Goal: Task Accomplishment & Management: Manage account settings

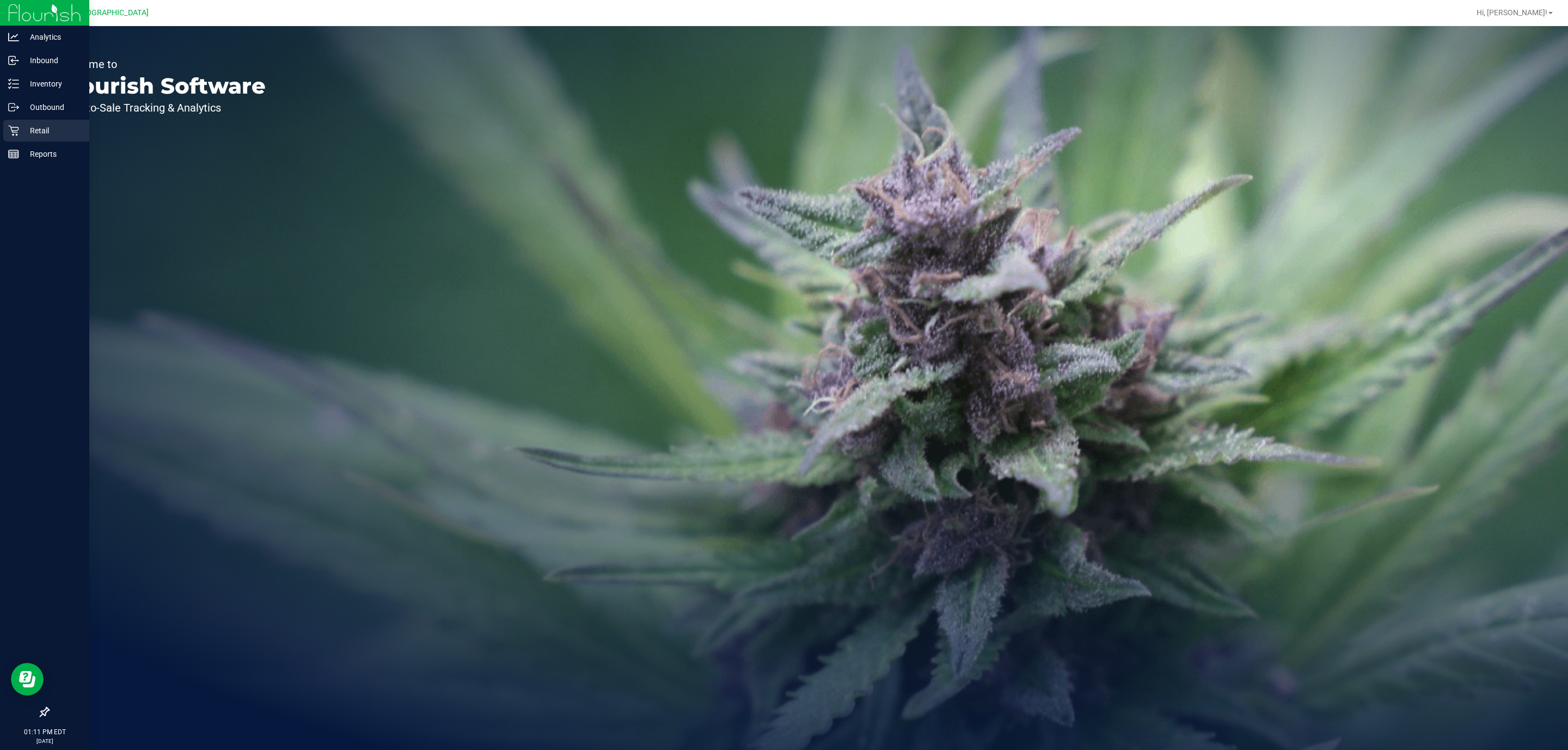
click at [26, 125] on p "Retail" at bounding box center [52, 130] width 65 height 13
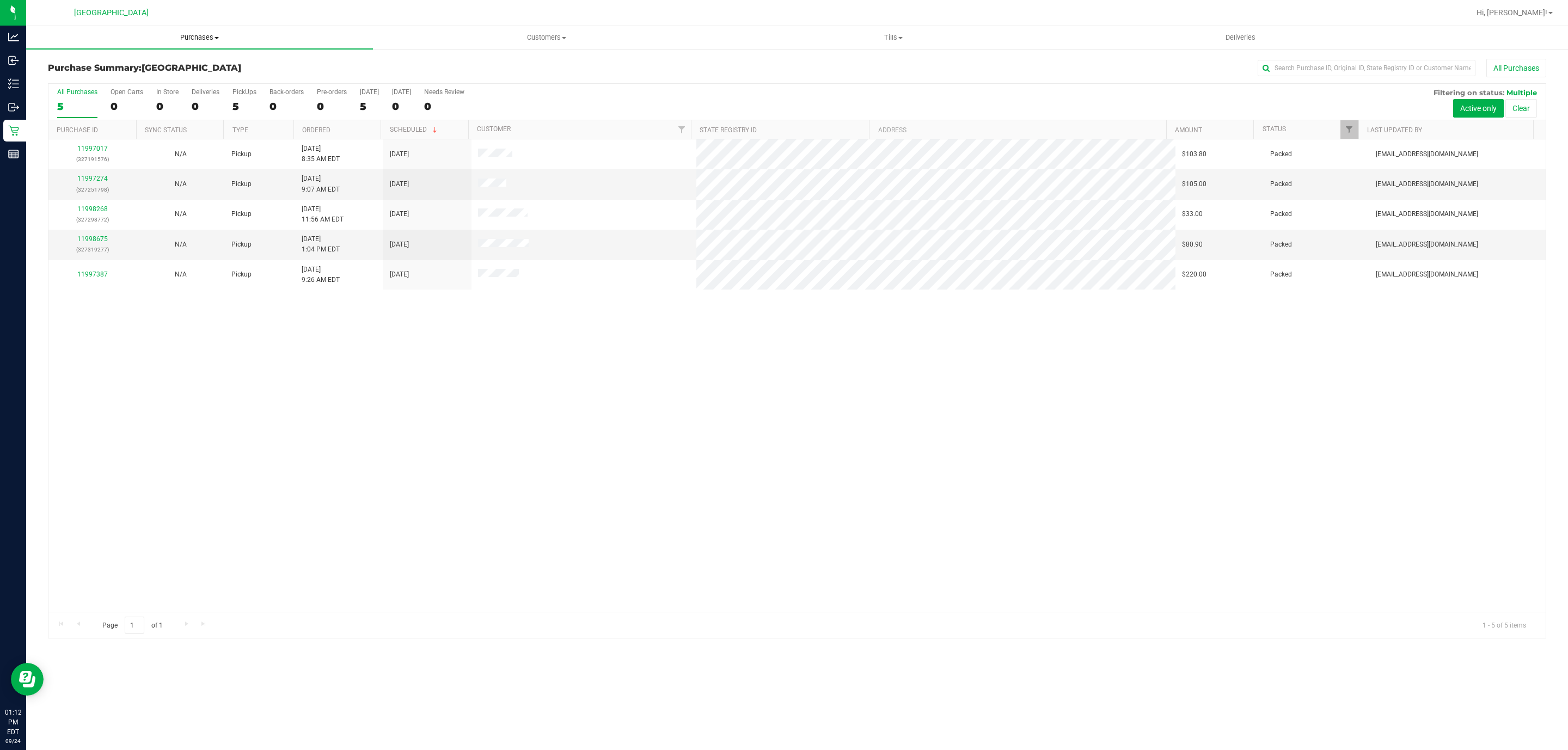
click at [198, 35] on span "Purchases" at bounding box center [199, 37] width 346 height 10
click at [172, 74] on li "Fulfillment" at bounding box center [199, 78] width 346 height 13
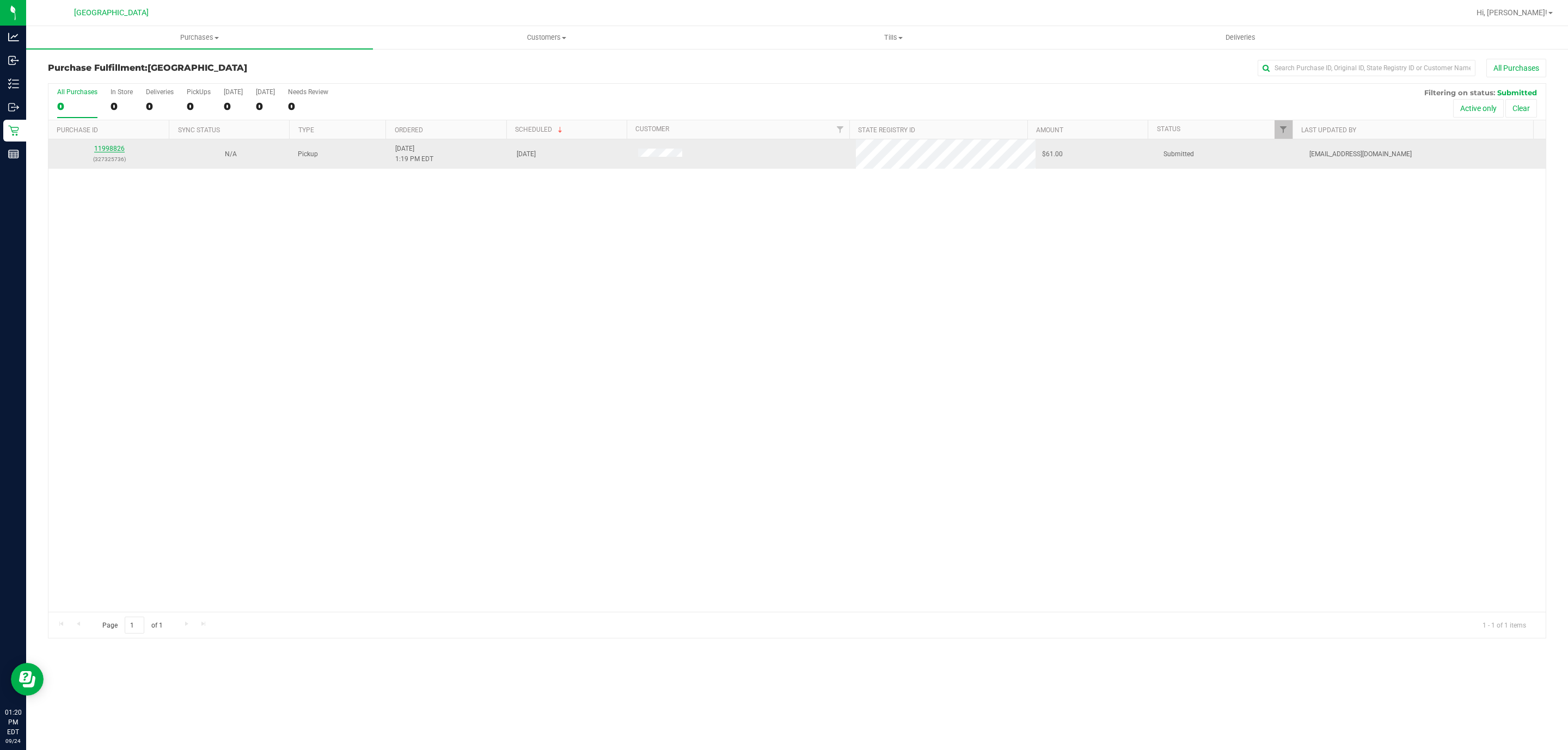
click at [108, 149] on link "11998826" at bounding box center [109, 148] width 30 height 8
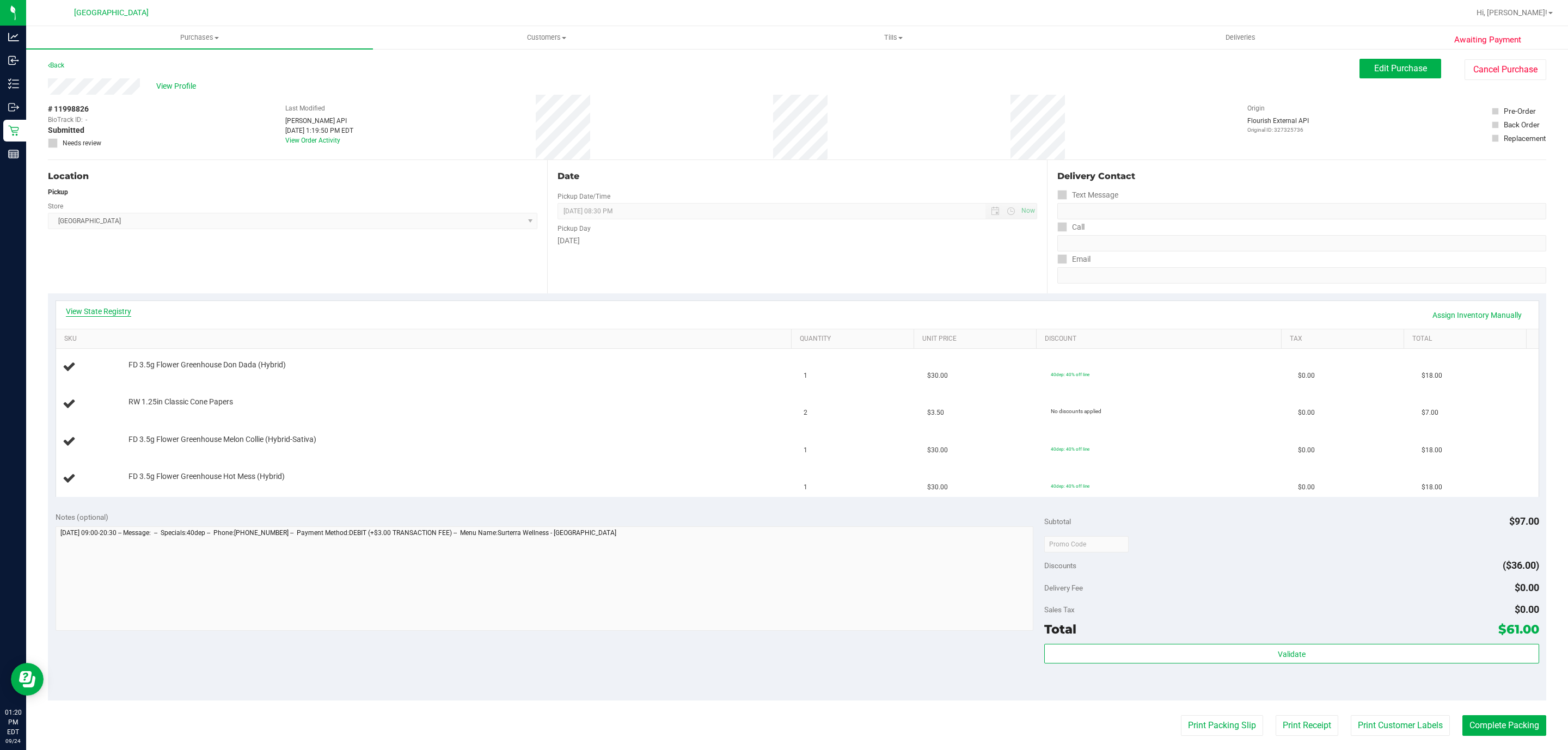
click at [113, 314] on link "View State Registry" at bounding box center [99, 311] width 65 height 11
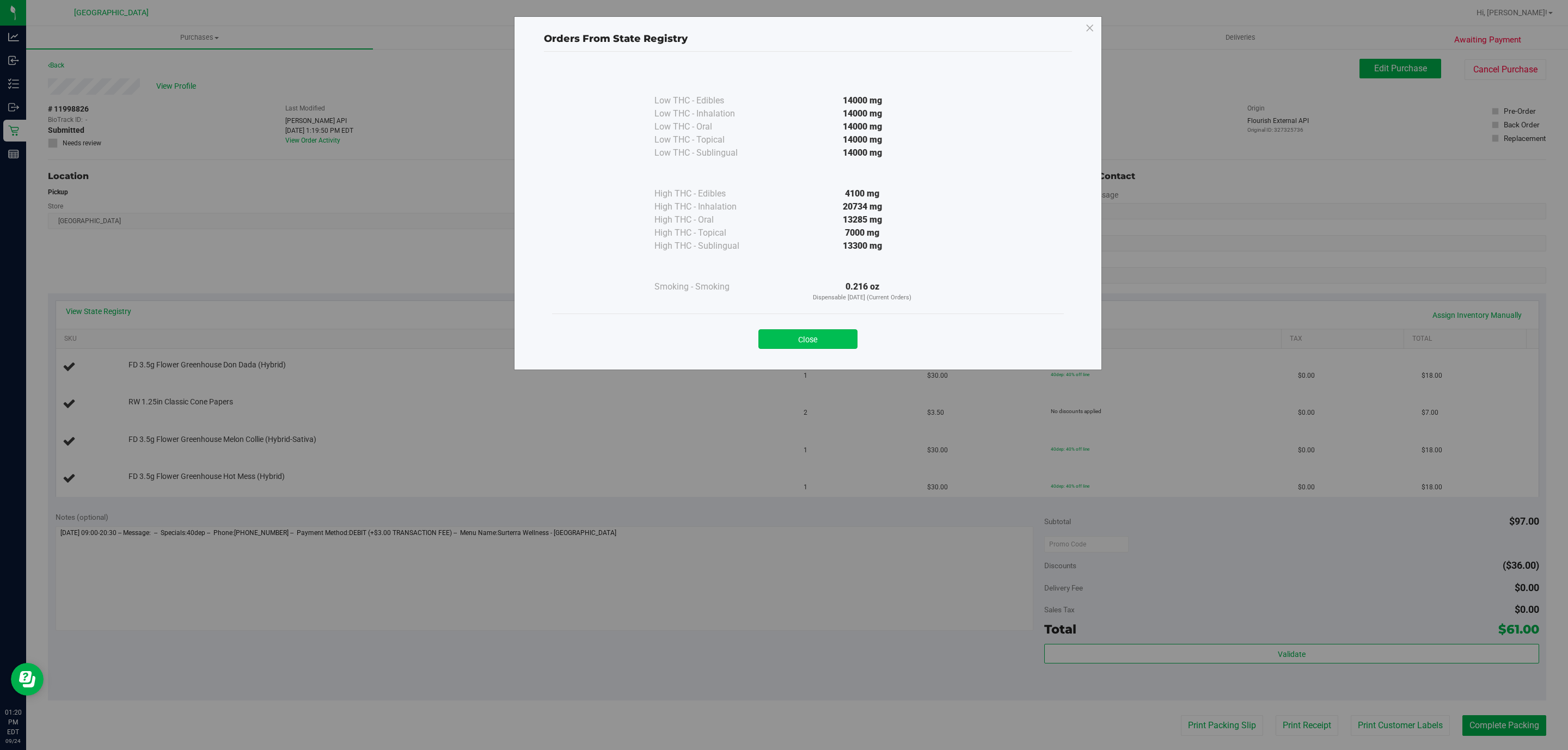
drag, startPoint x: 846, startPoint y: 341, endPoint x: 834, endPoint y: 341, distance: 12.0
click at [834, 341] on button "Close" at bounding box center [808, 339] width 100 height 20
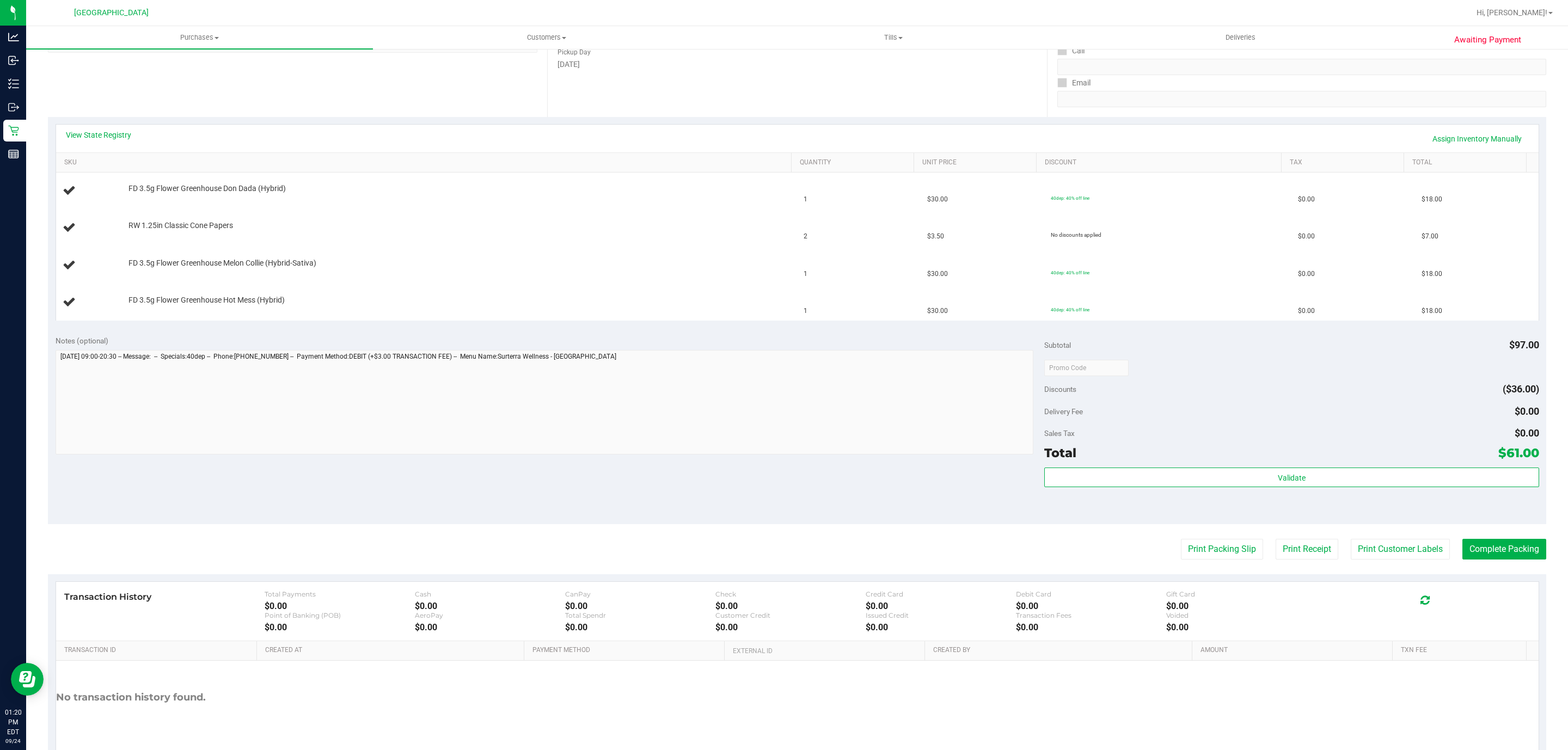
scroll to position [229, 0]
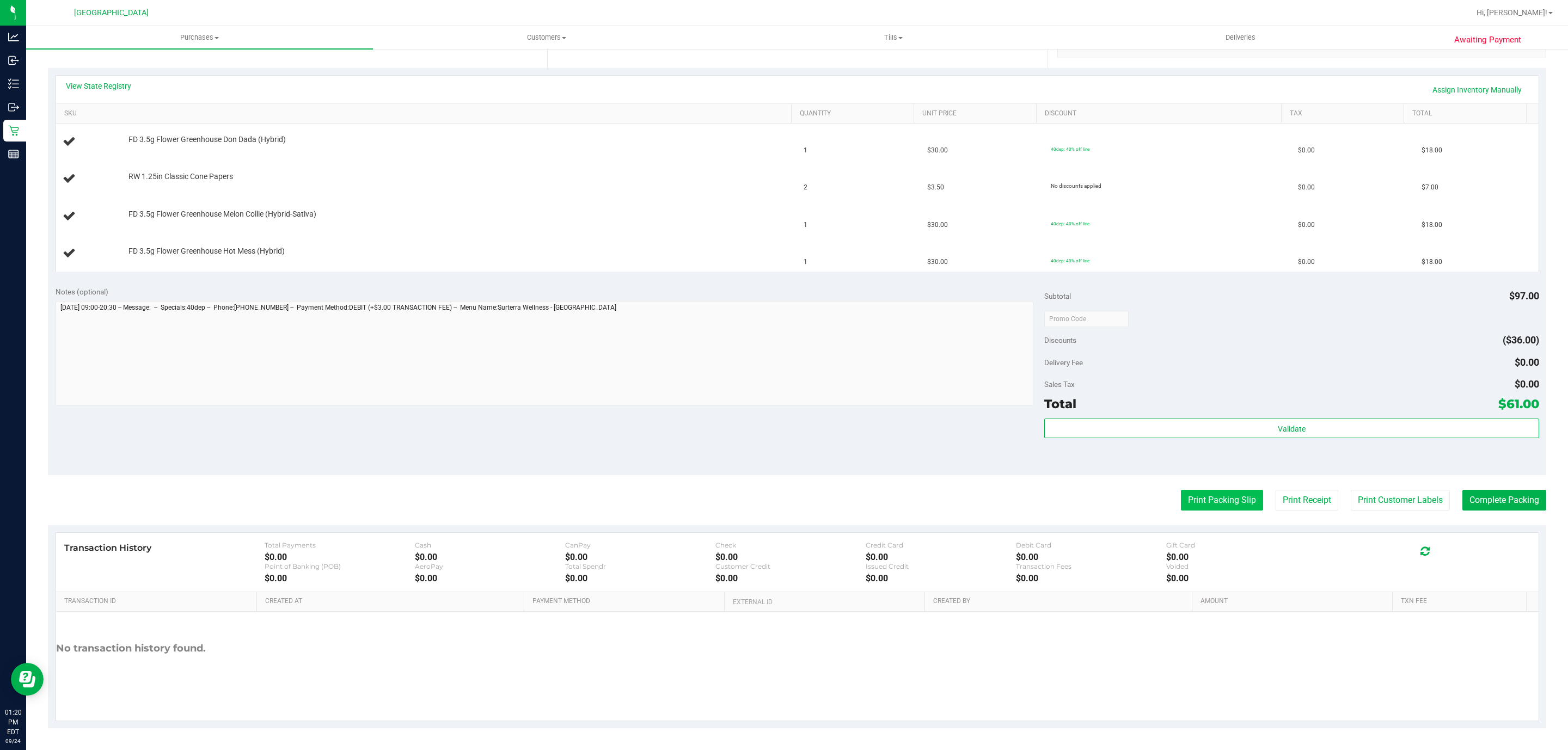
click at [1181, 495] on button "Print Packing Slip" at bounding box center [1222, 499] width 82 height 20
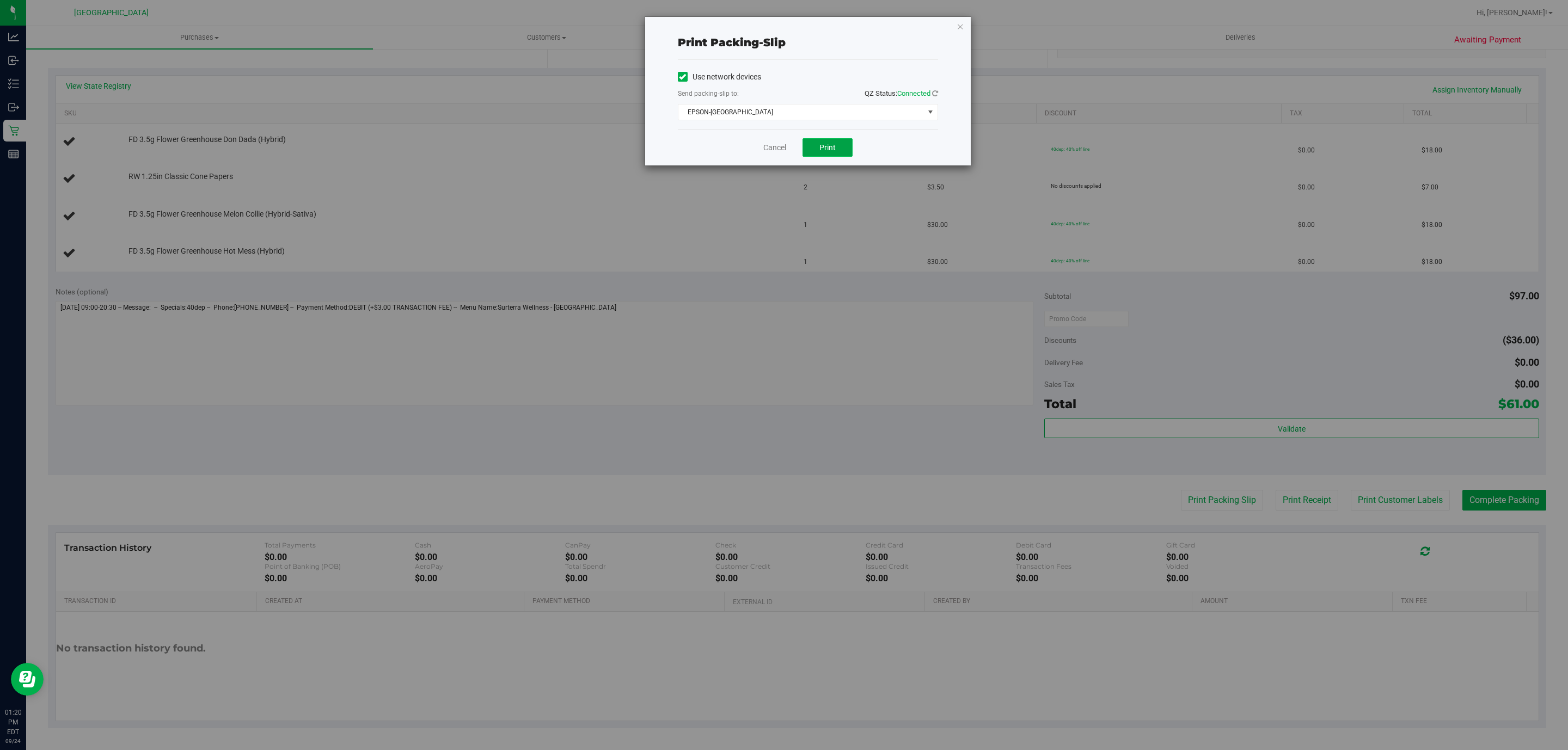
click at [824, 149] on span "Print" at bounding box center [827, 147] width 17 height 9
click at [961, 26] on icon "button" at bounding box center [960, 25] width 8 height 13
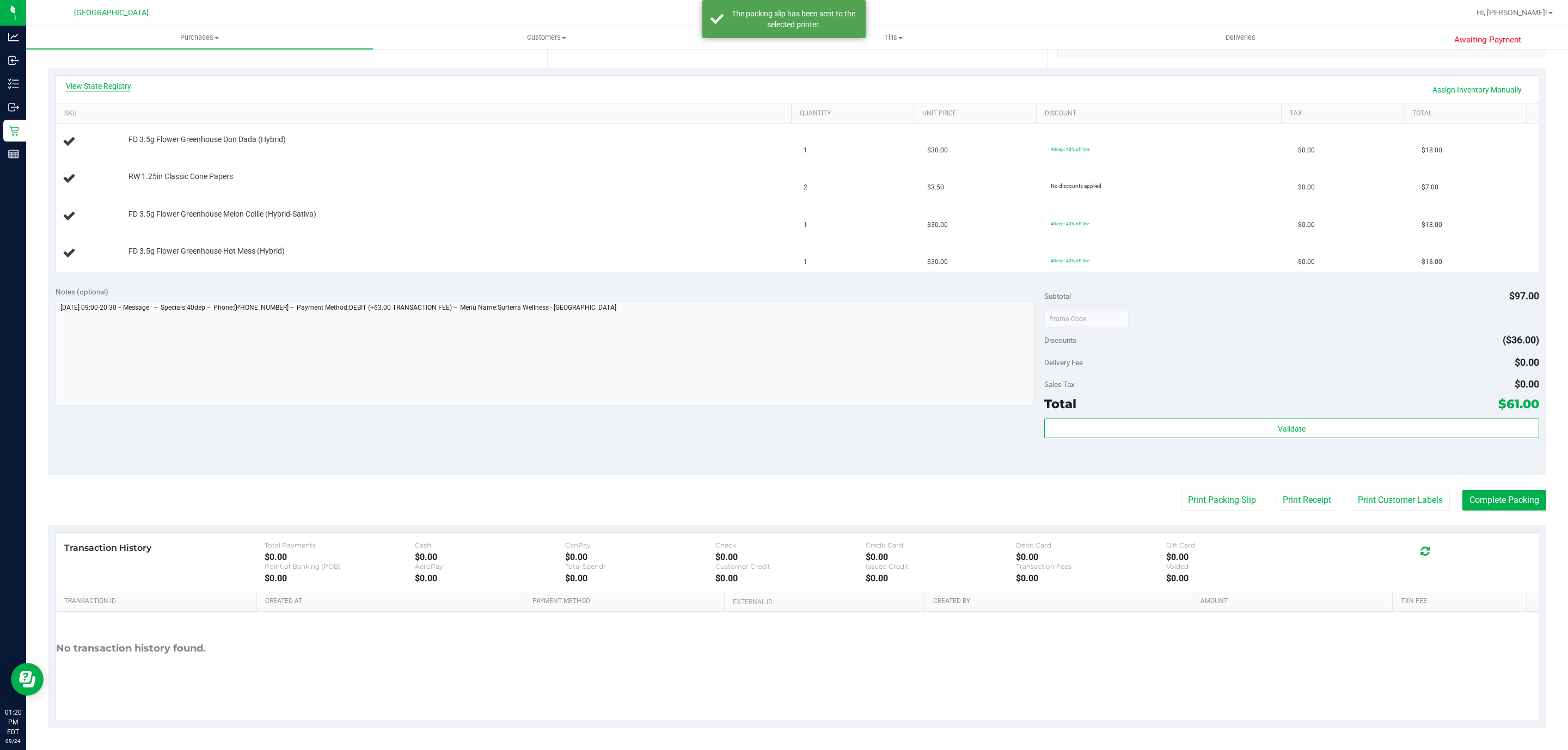
click at [93, 82] on link "View State Registry" at bounding box center [99, 86] width 65 height 11
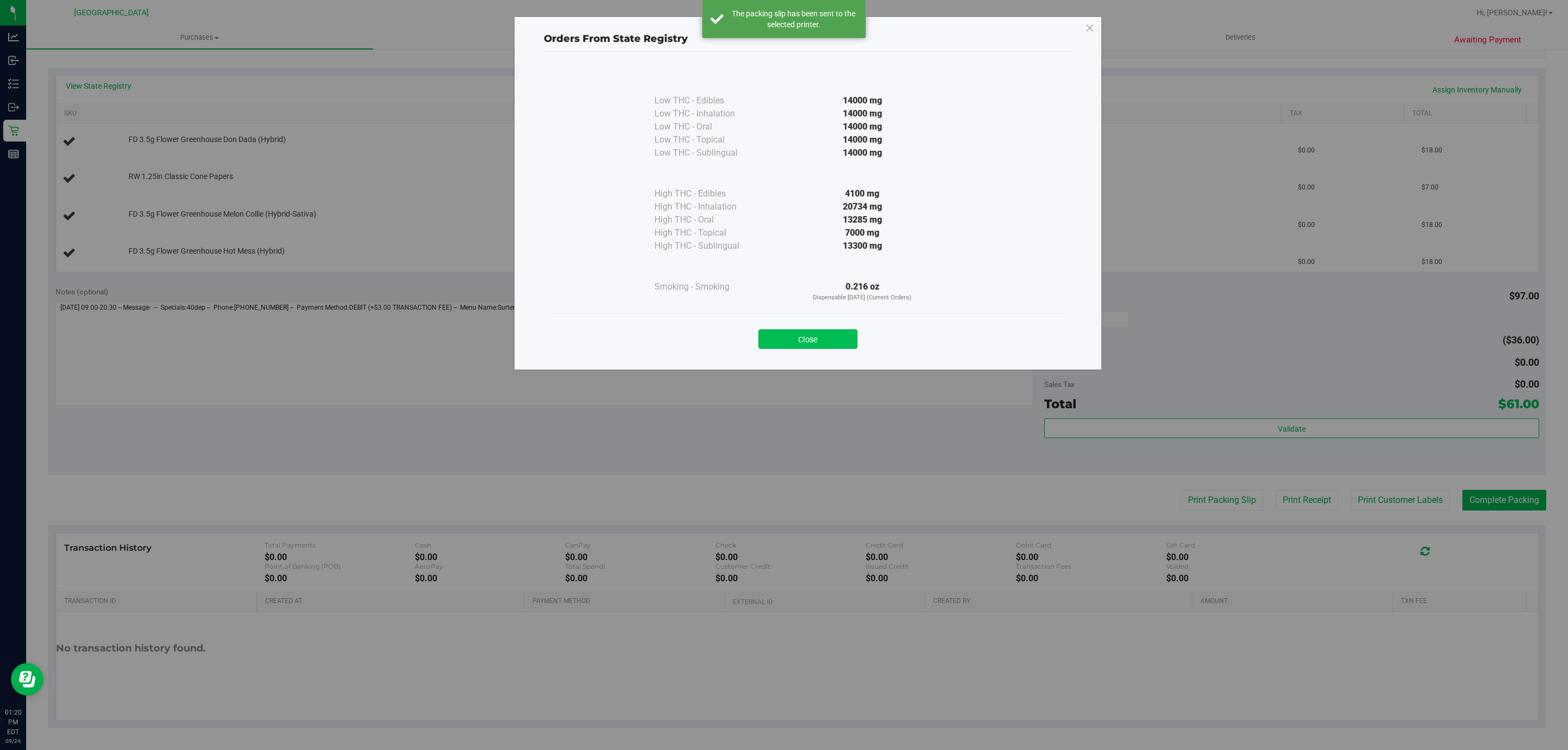
click at [783, 343] on button "Close" at bounding box center [808, 339] width 100 height 20
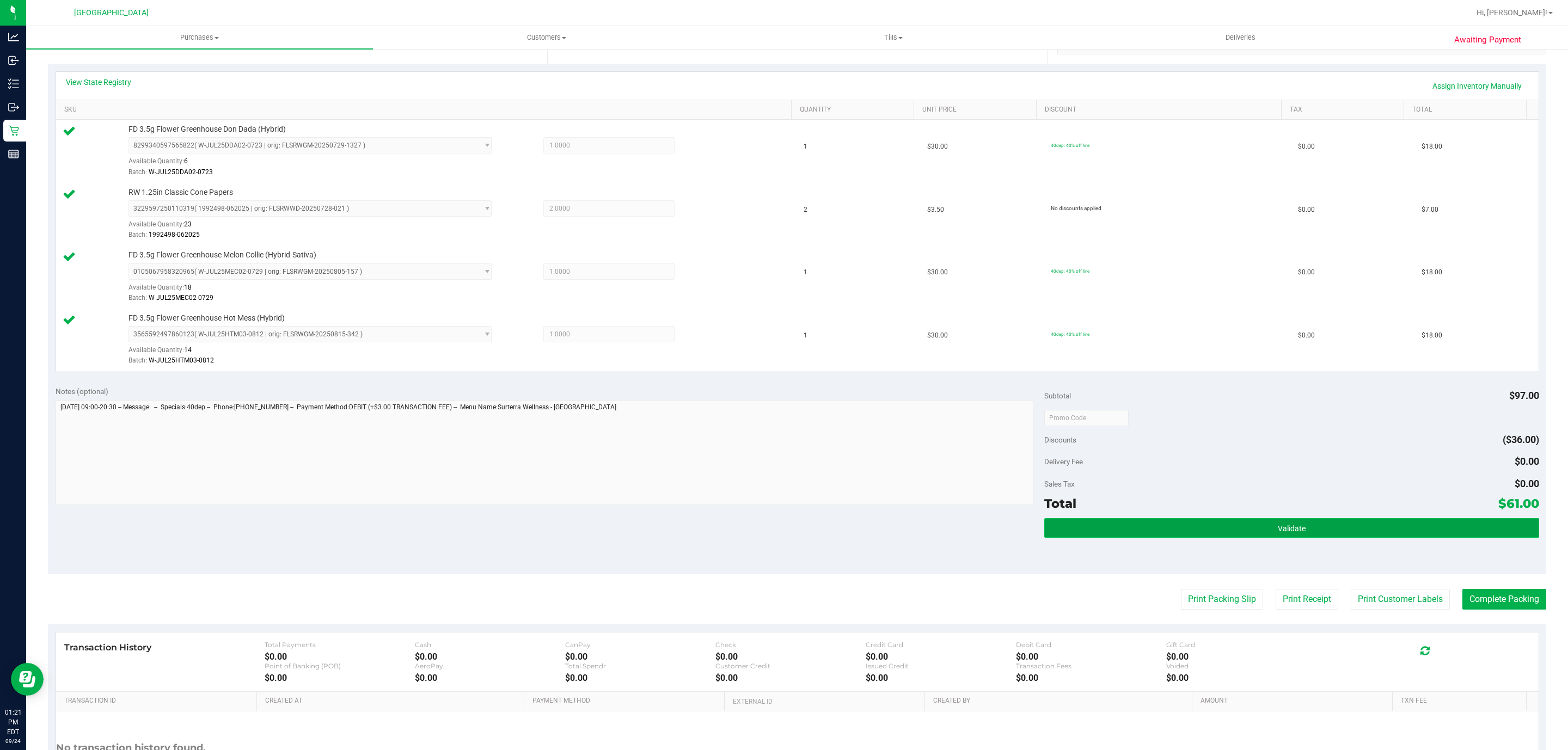
click at [1240, 525] on button "Validate" at bounding box center [1291, 528] width 495 height 20
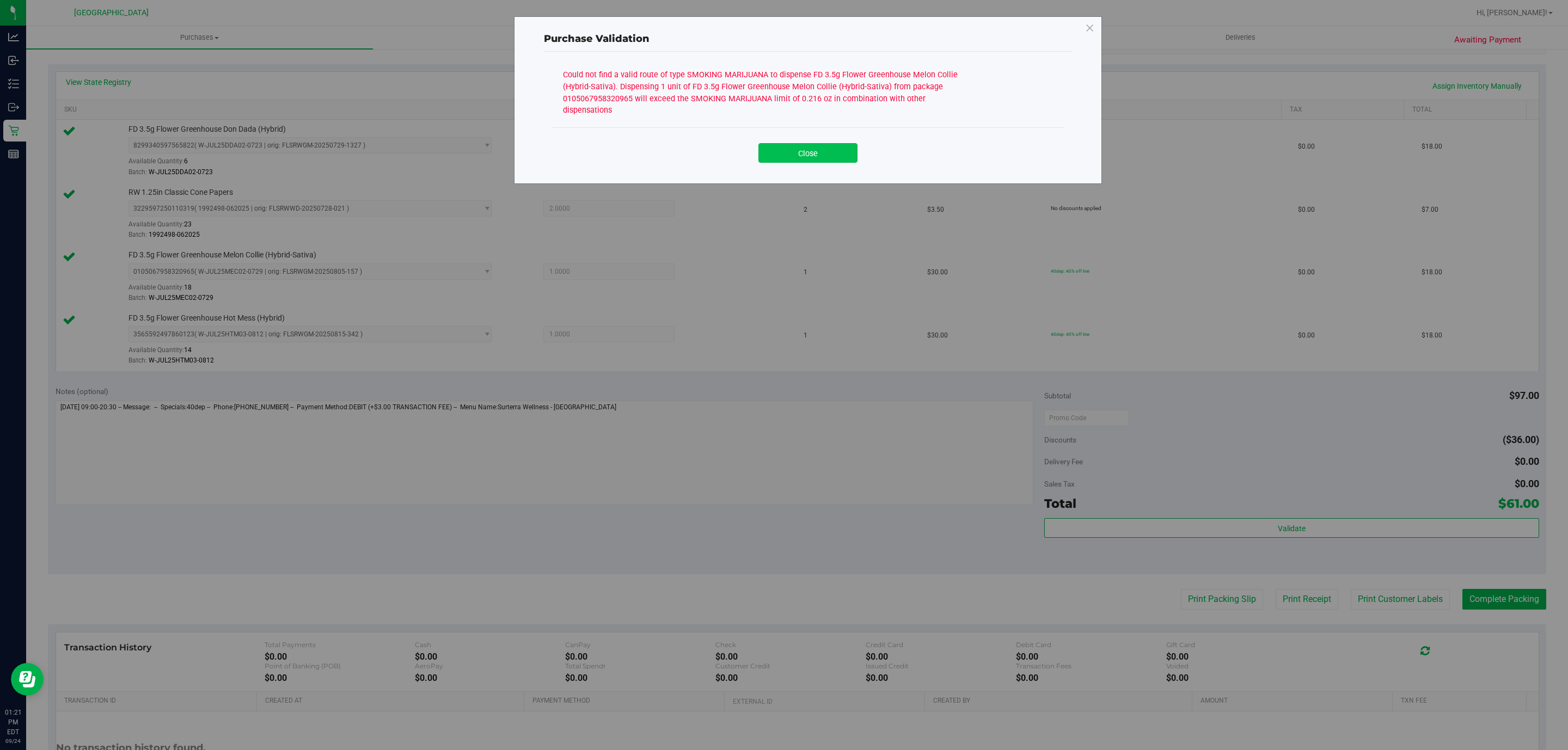
click at [832, 147] on button "Close" at bounding box center [808, 153] width 100 height 20
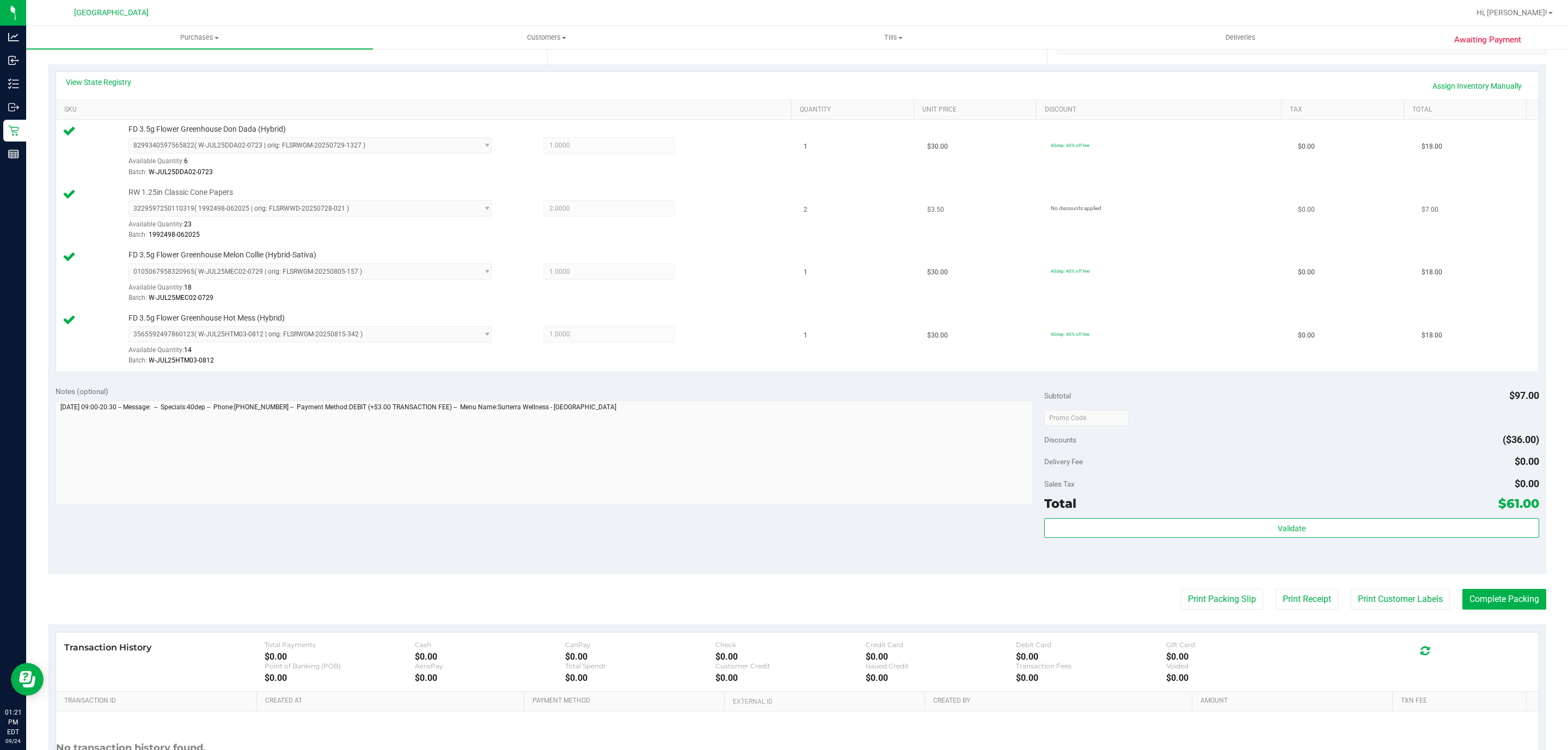
scroll to position [0, 0]
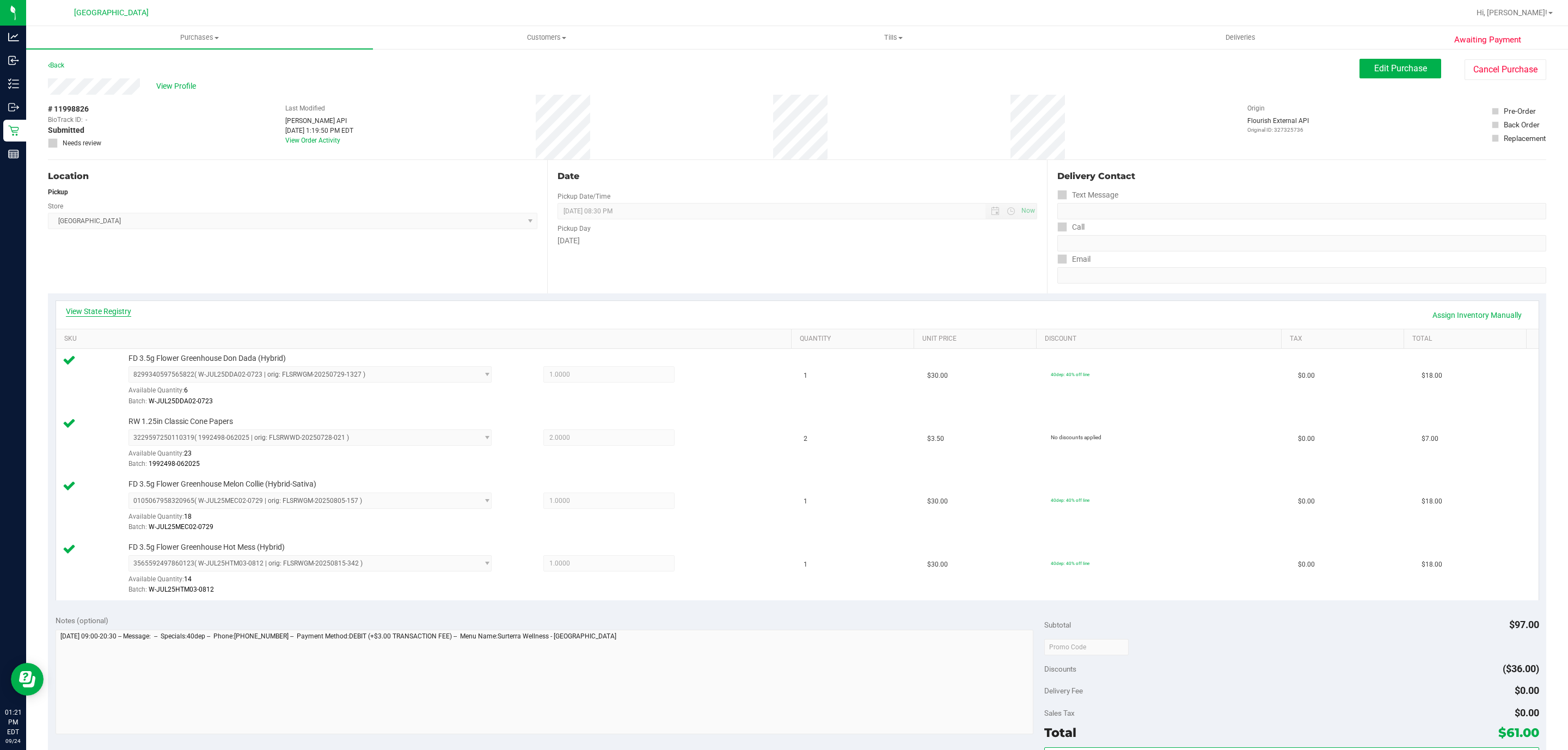
click at [103, 316] on link "View State Registry" at bounding box center [99, 311] width 65 height 11
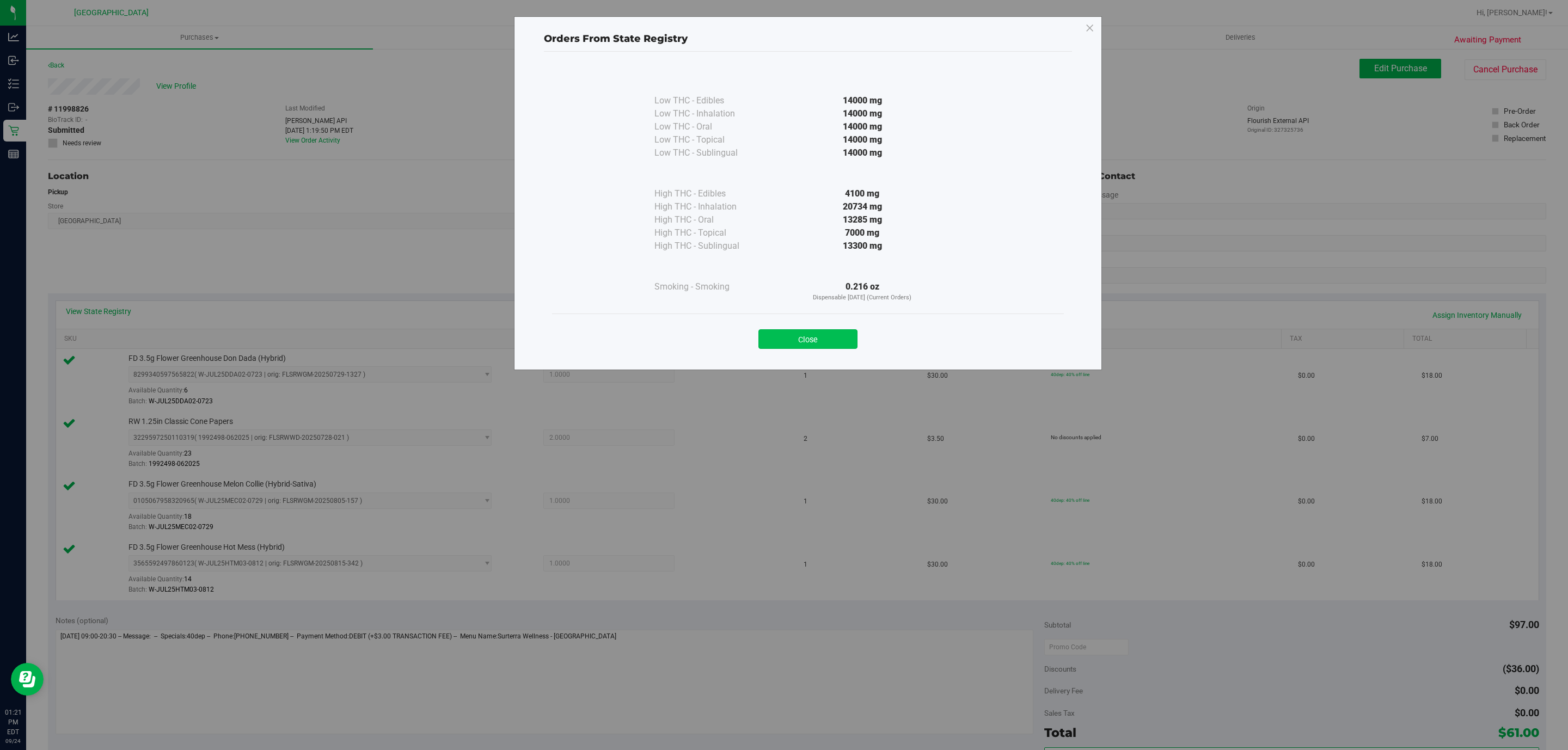
click at [817, 336] on button "Close" at bounding box center [808, 339] width 100 height 20
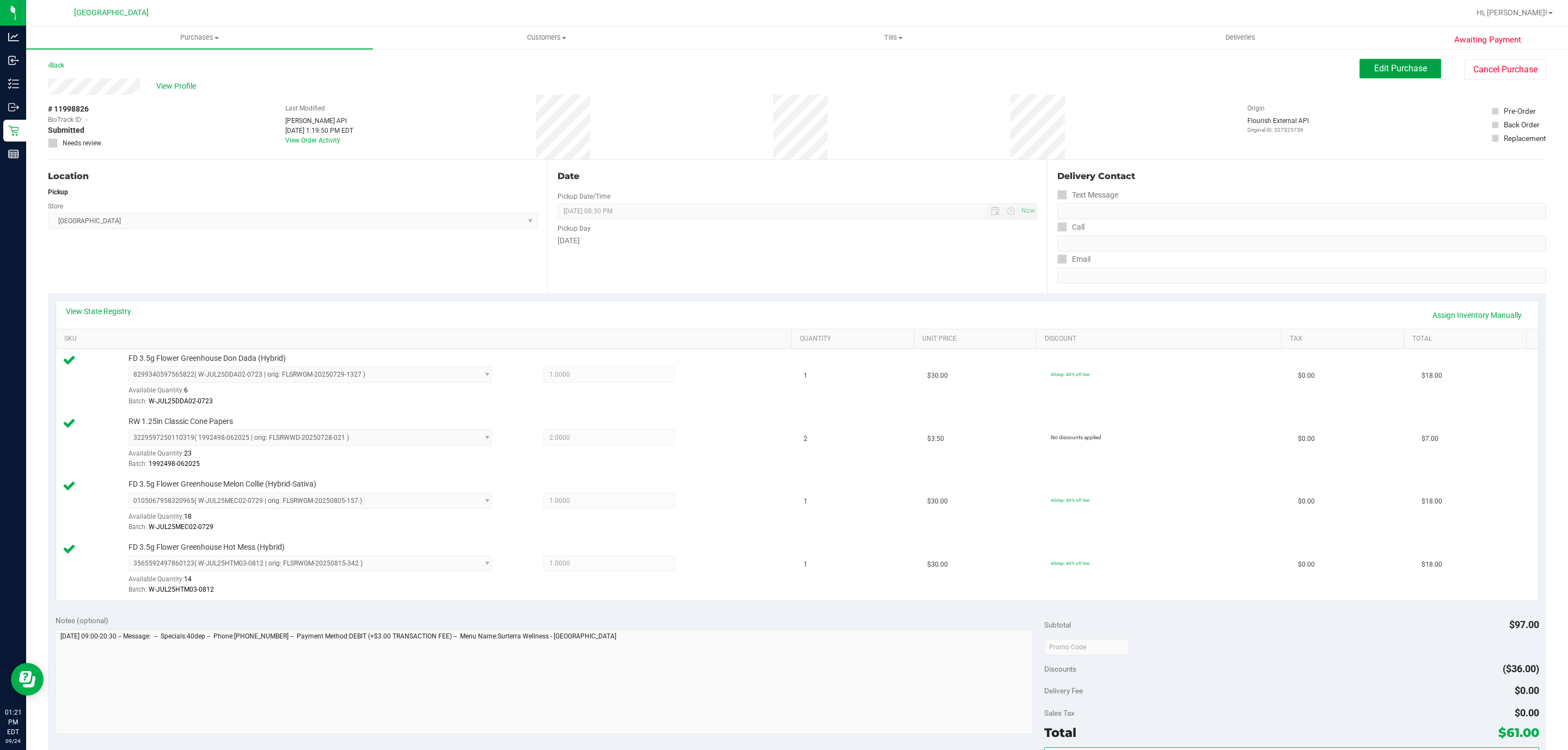
click at [1386, 73] on span "Edit Purchase" at bounding box center [1400, 68] width 53 height 11
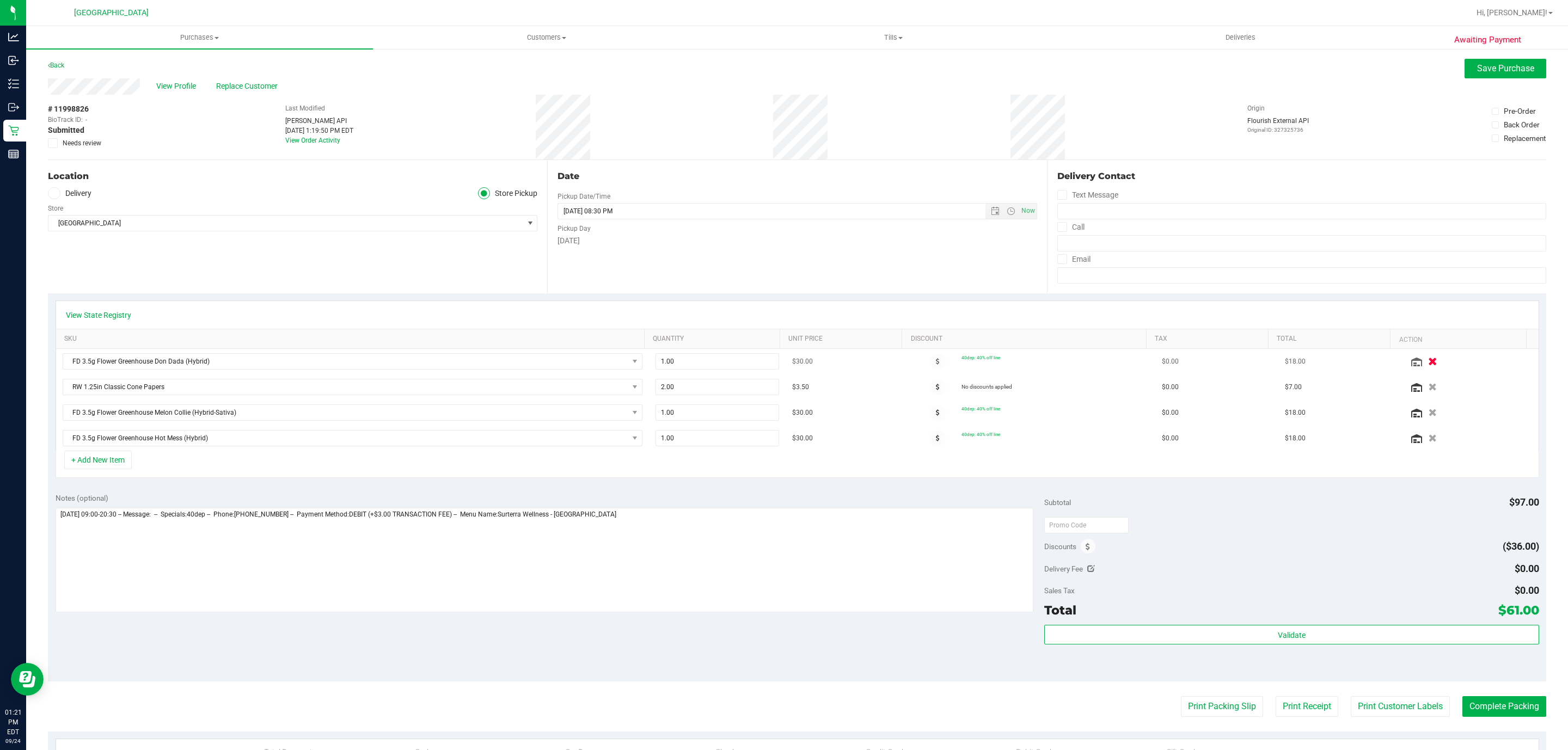
click at [1428, 358] on icon "button" at bounding box center [1432, 362] width 9 height 8
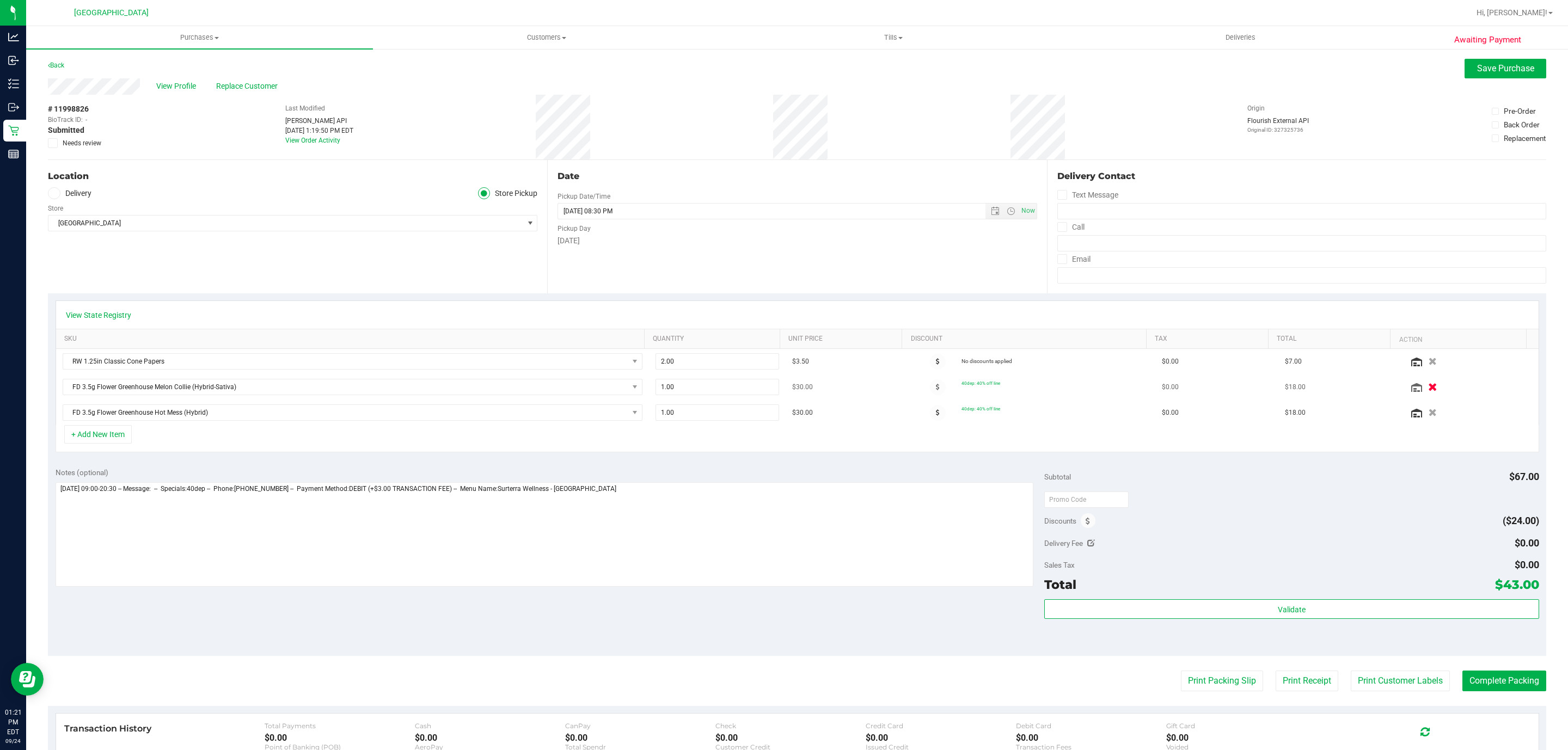
click at [1428, 391] on icon "button" at bounding box center [1432, 387] width 9 height 8
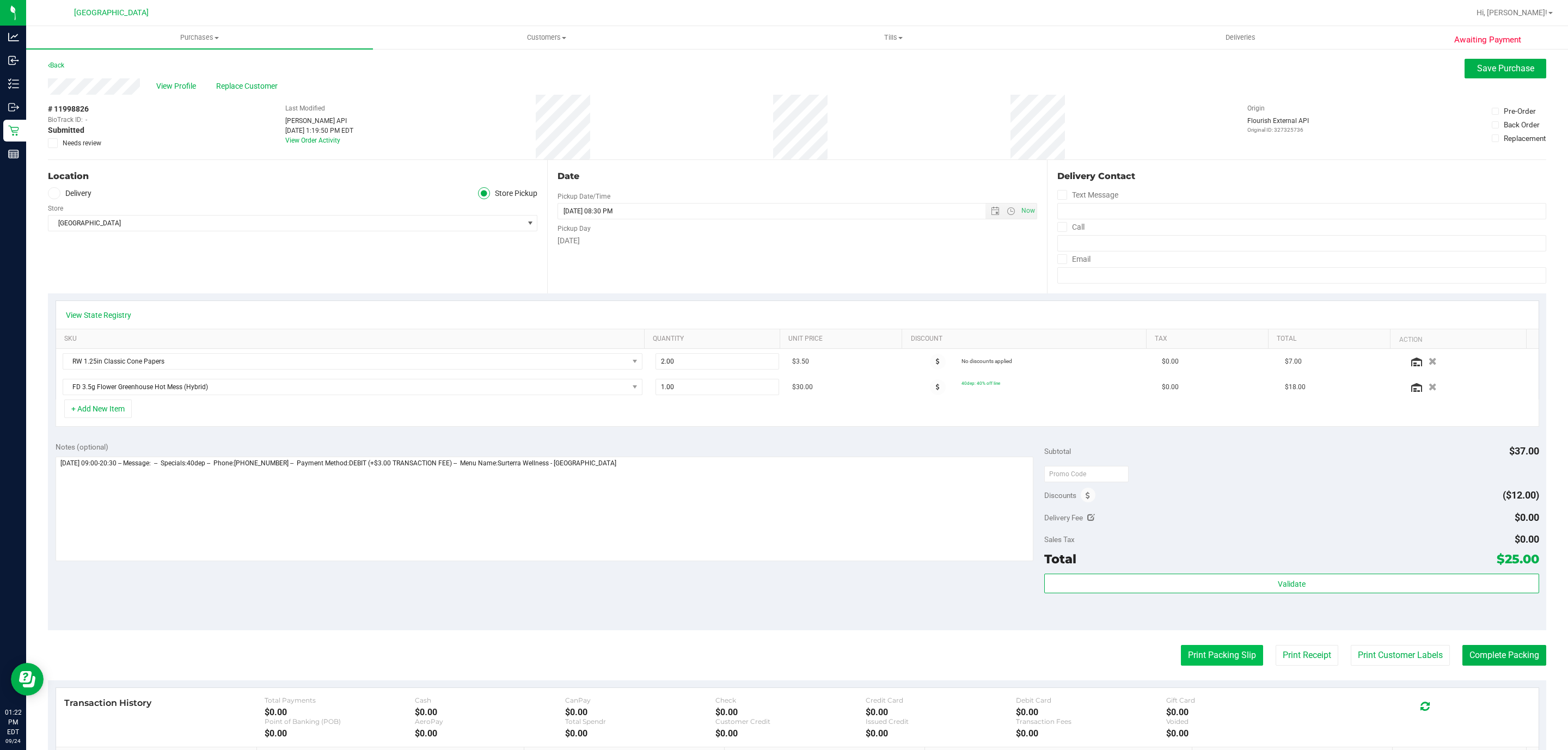
click at [1210, 665] on button "Print Packing Slip" at bounding box center [1222, 654] width 82 height 20
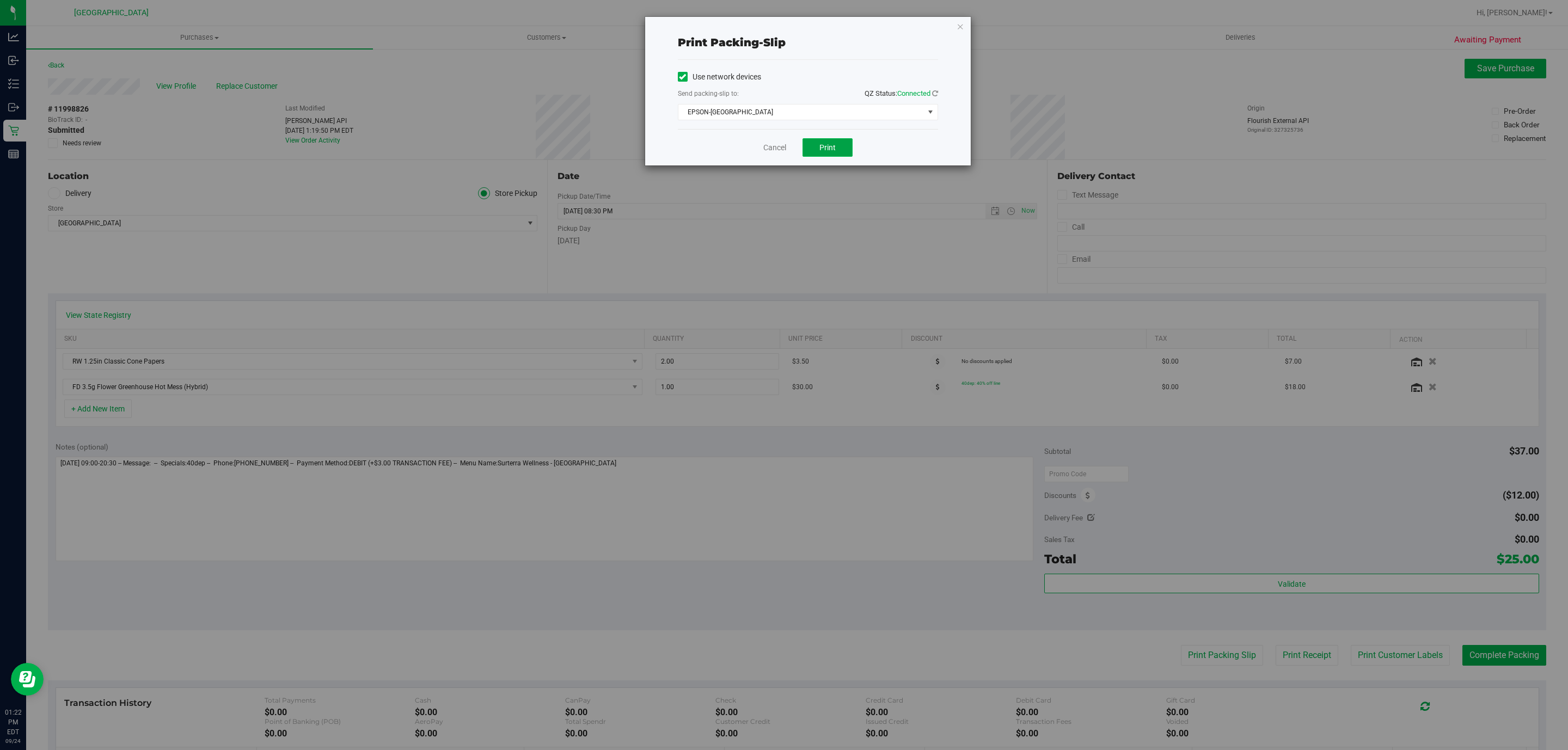
click at [842, 149] on button "Print" at bounding box center [827, 147] width 50 height 19
click at [960, 24] on icon "button" at bounding box center [960, 25] width 8 height 13
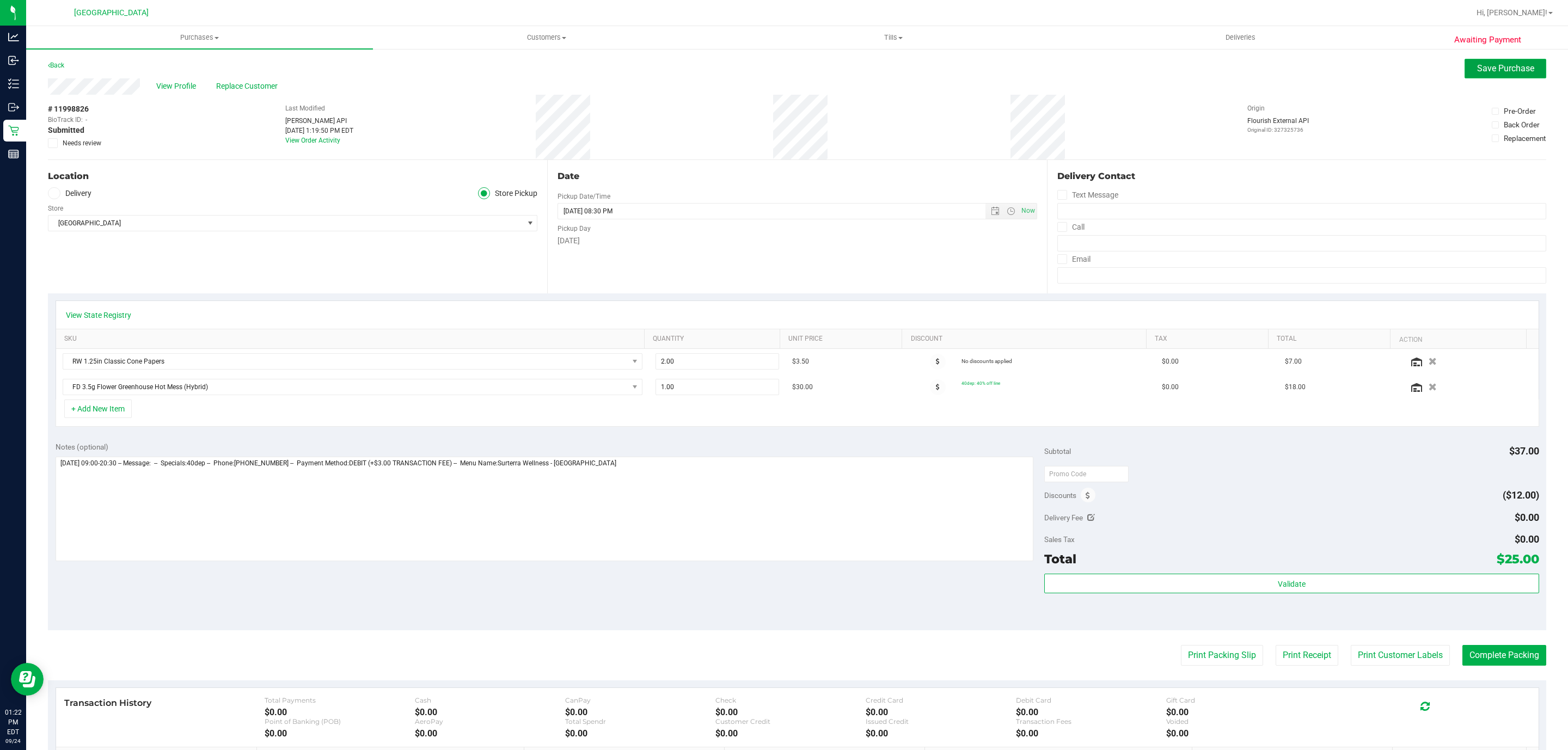
click at [1497, 66] on span "Save Purchase" at bounding box center [1506, 68] width 58 height 11
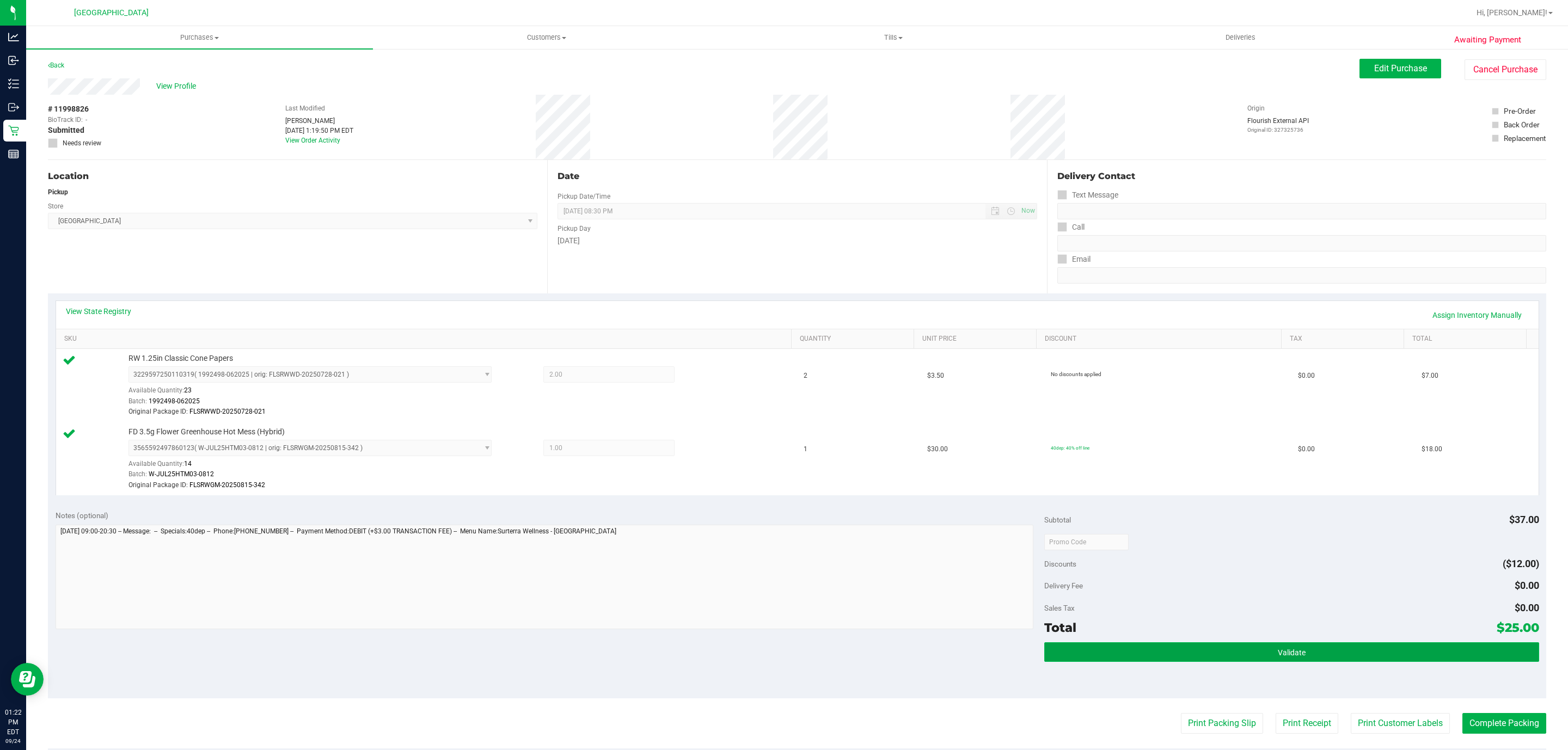
click at [1245, 653] on button "Validate" at bounding box center [1291, 651] width 495 height 20
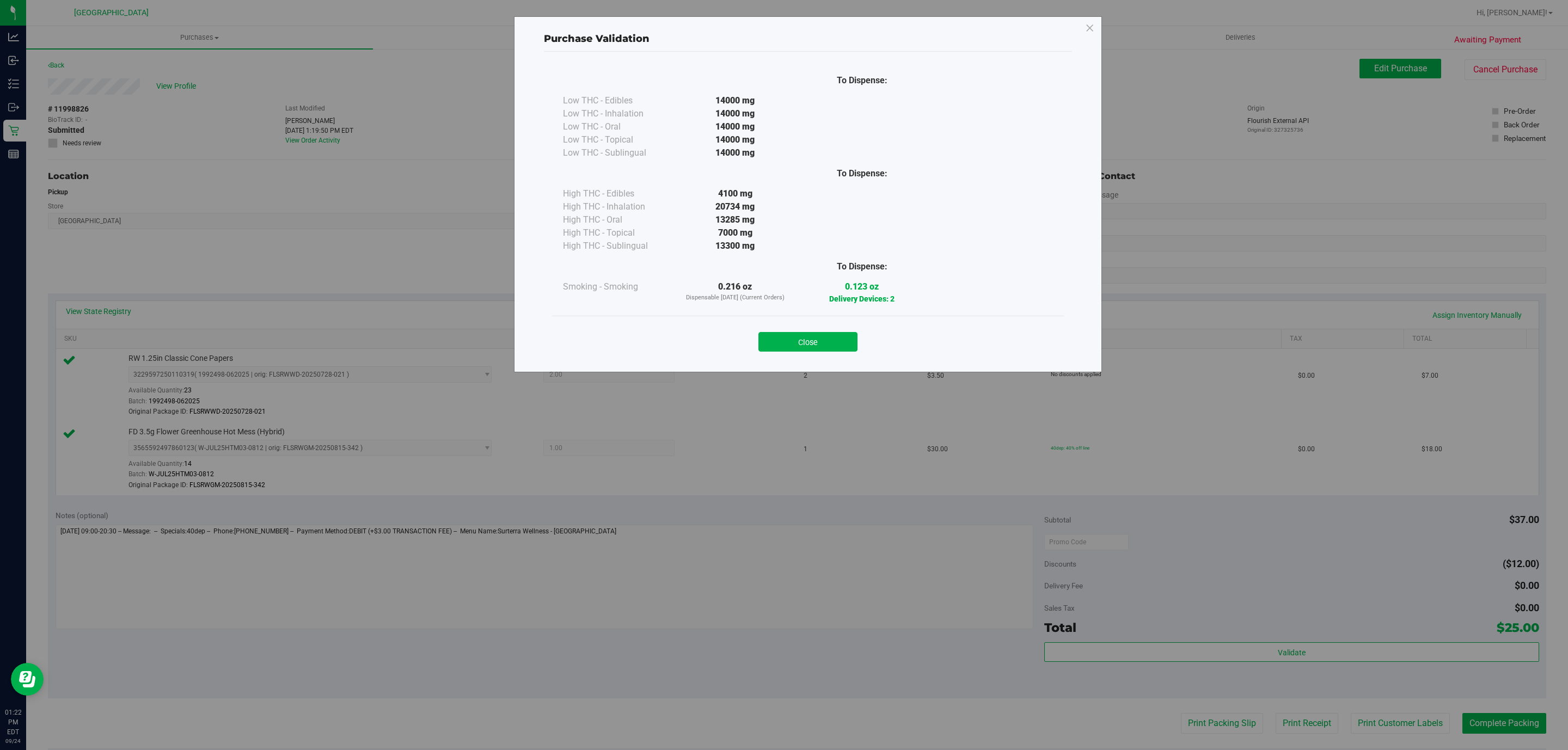
click at [811, 363] on div "Purchase Validation To Dispense: Low THC - Edibles 14000 mg" at bounding box center [808, 194] width 588 height 356
click at [815, 353] on div "Close" at bounding box center [808, 337] width 512 height 44
click at [818, 332] on div "Close" at bounding box center [808, 338] width 496 height 27
click at [812, 346] on button "Close" at bounding box center [808, 341] width 100 height 20
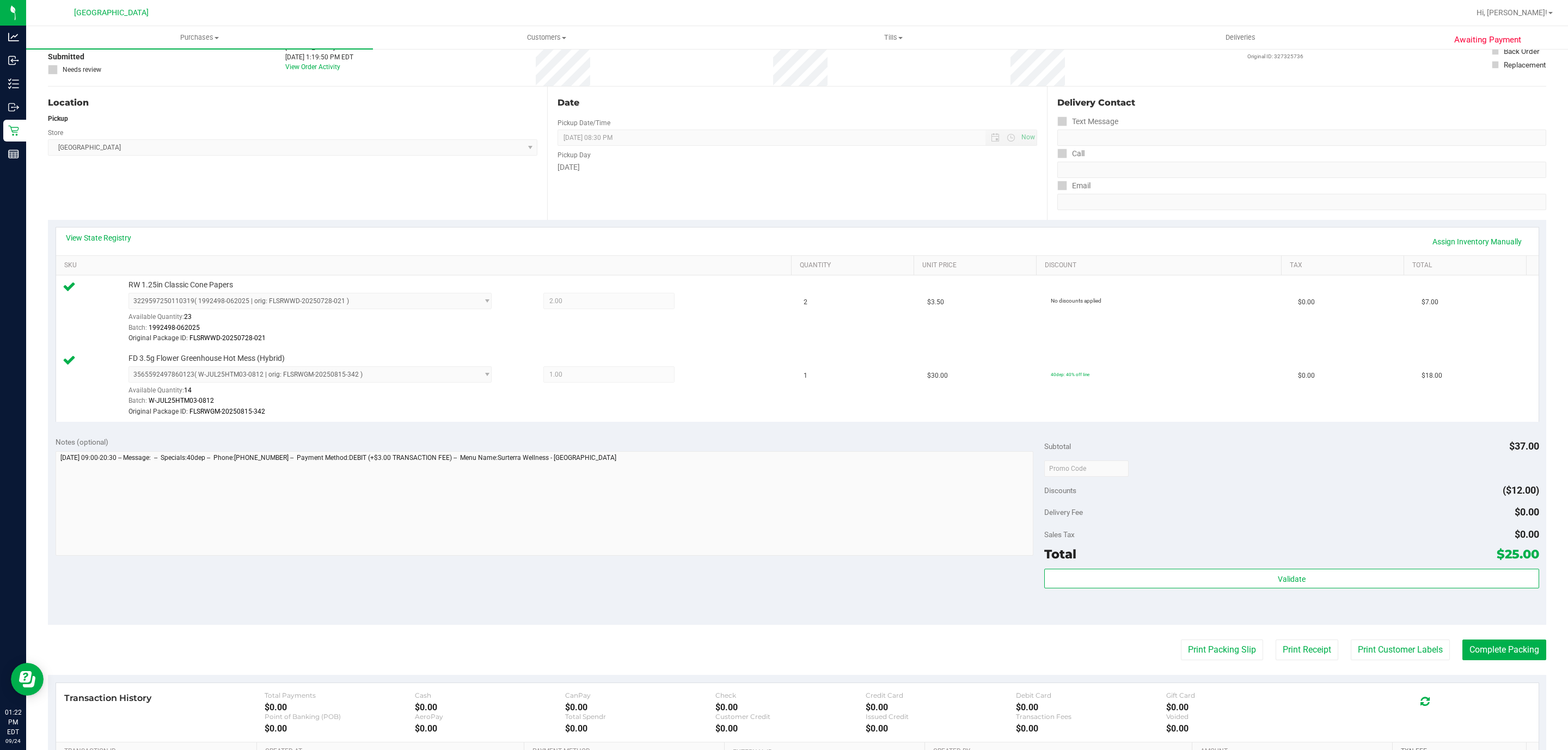
scroll to position [228, 0]
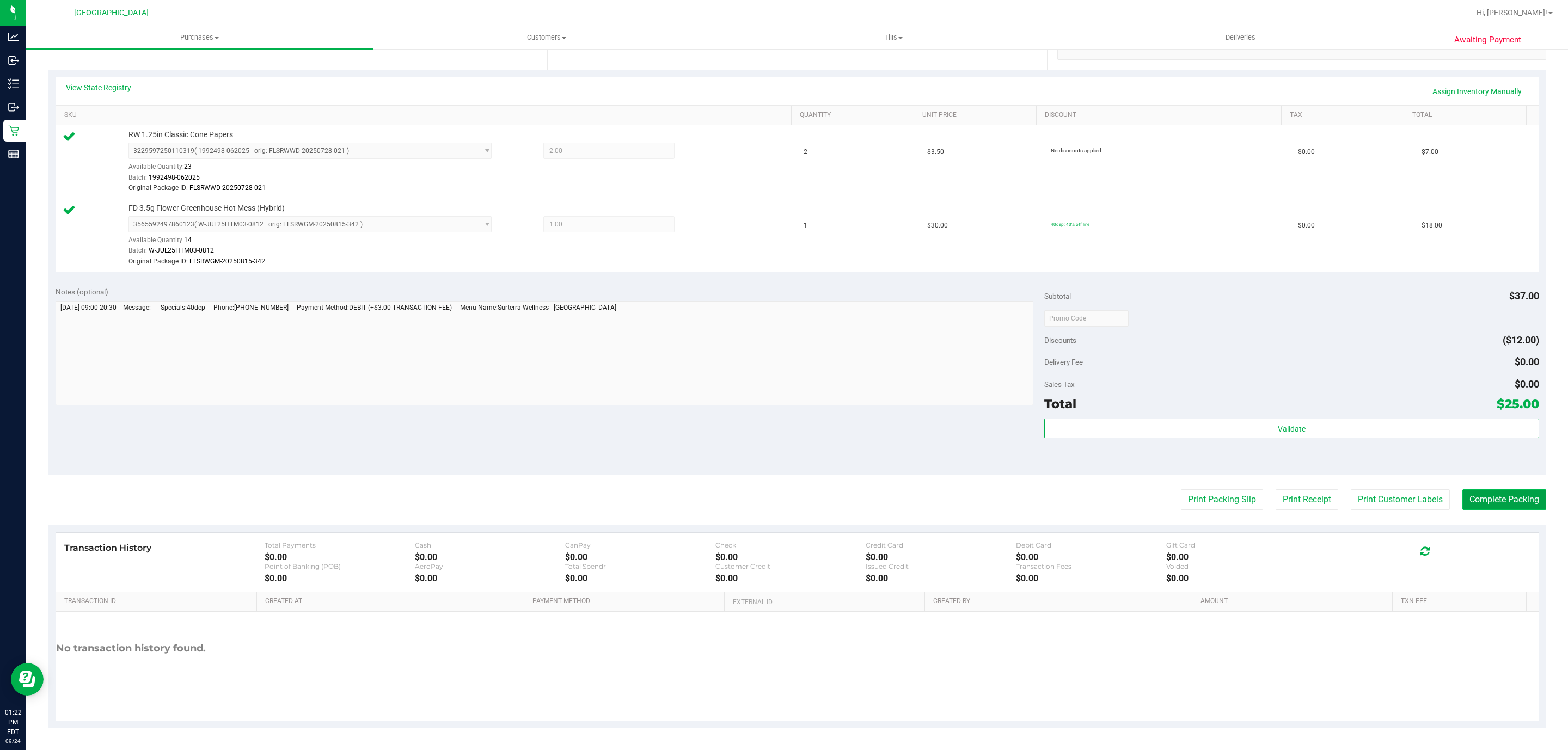
click at [1487, 493] on button "Complete Packing" at bounding box center [1505, 499] width 84 height 20
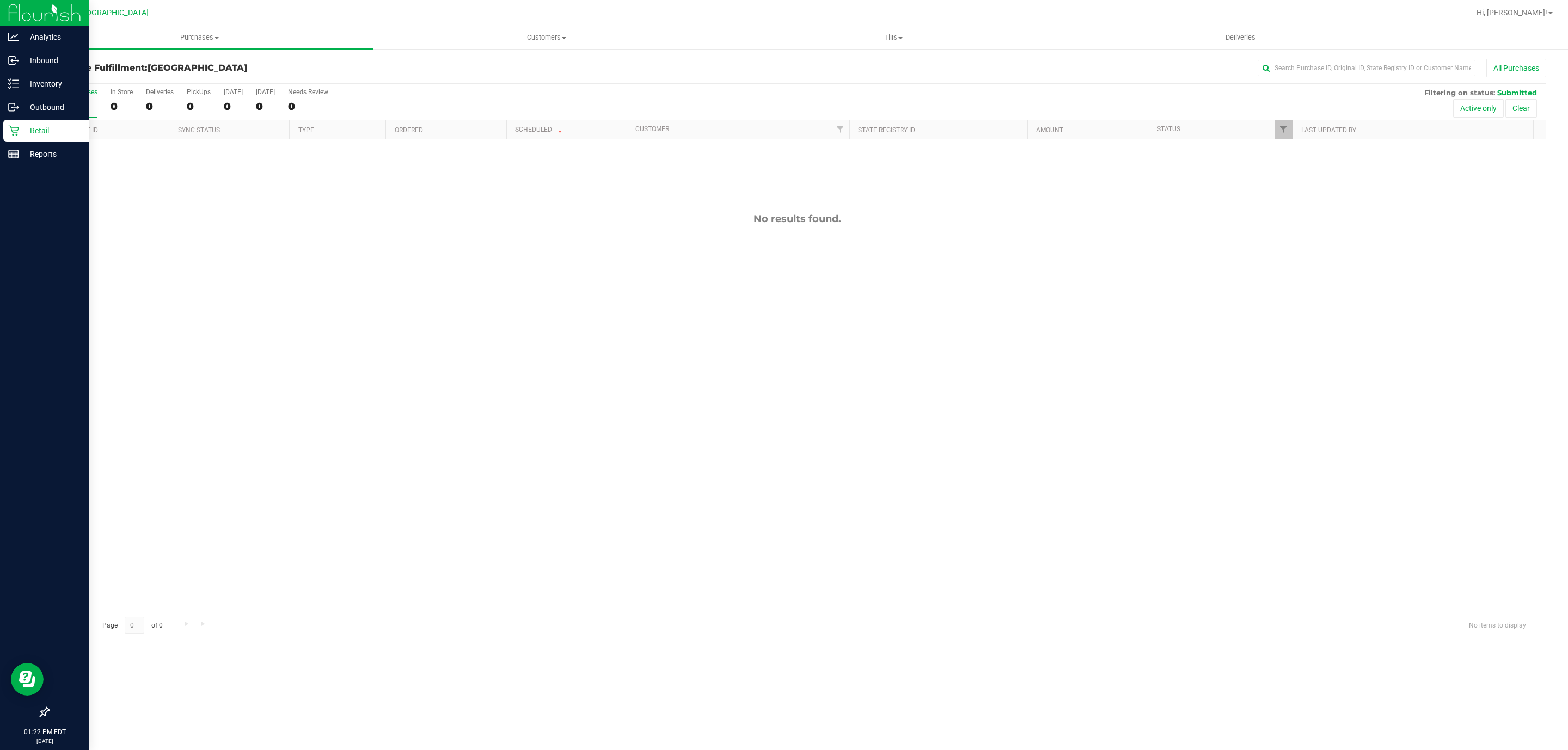
click at [9, 167] on div at bounding box center [45, 434] width 90 height 535
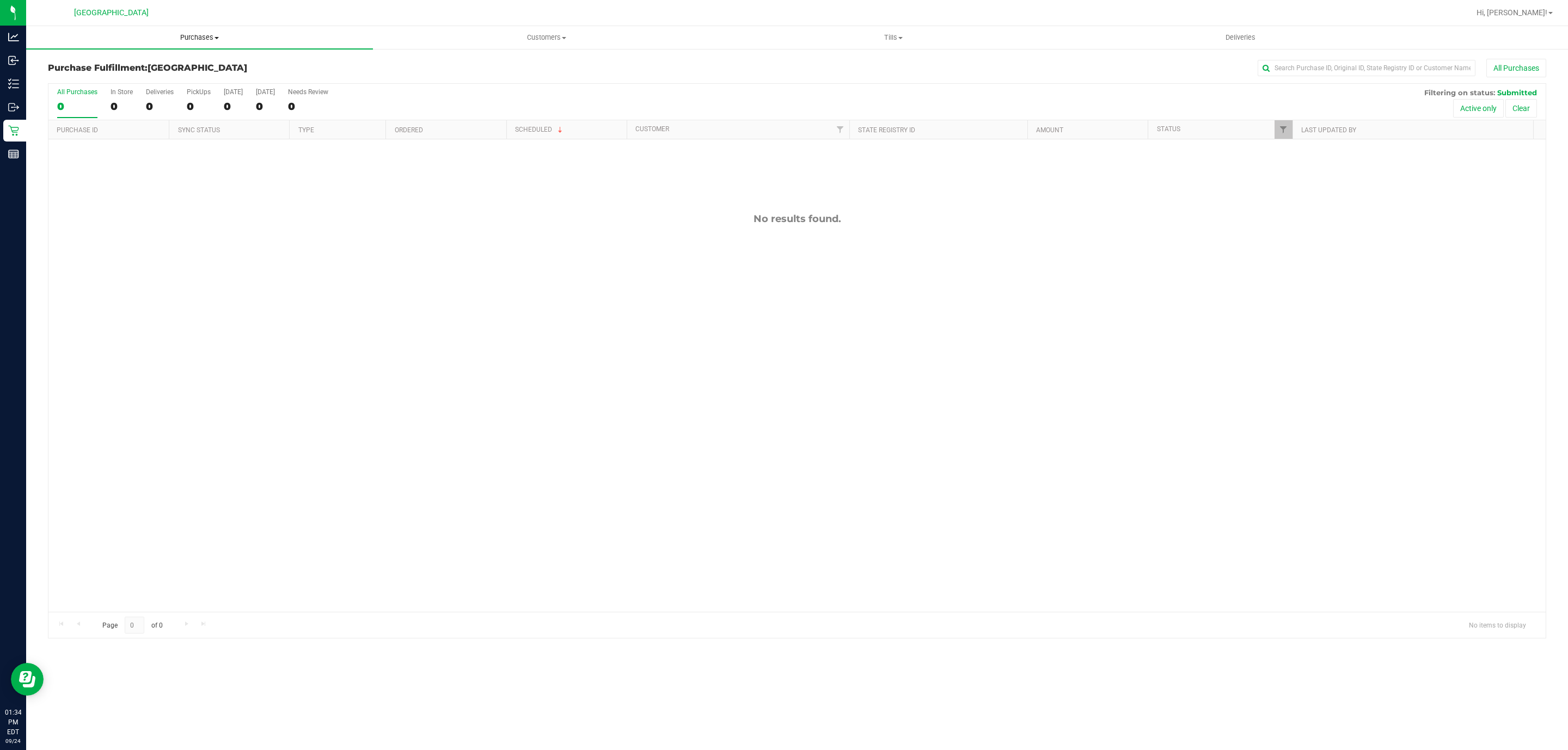
click at [195, 36] on span "Purchases" at bounding box center [199, 37] width 346 height 10
click at [180, 82] on li "Fulfillment" at bounding box center [199, 78] width 346 height 13
